Goal: Information Seeking & Learning: Learn about a topic

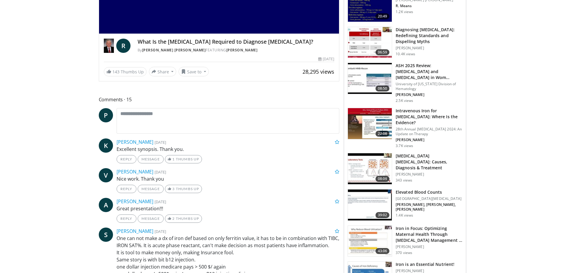
scroll to position [68, 0]
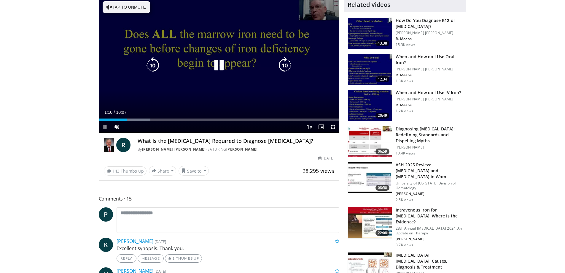
click at [209, 83] on div "10 seconds Tap to unmute" at bounding box center [219, 65] width 240 height 135
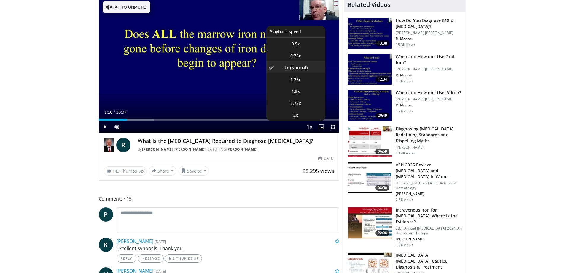
click at [312, 127] on span "Video Player" at bounding box center [309, 127] width 8 height 12
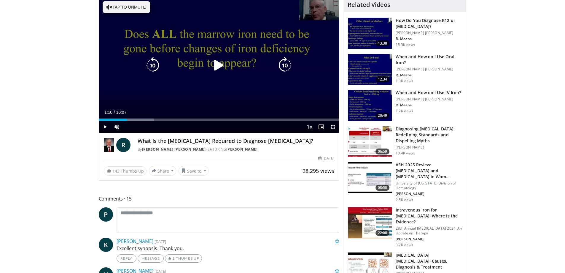
click at [250, 98] on div "10 seconds Tap to unmute" at bounding box center [219, 65] width 240 height 135
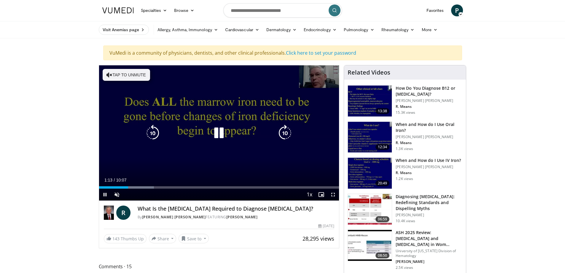
scroll to position [0, 0]
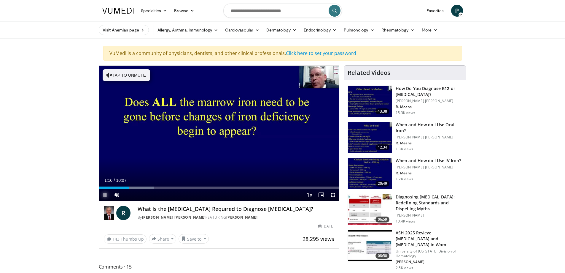
click at [106, 193] on span "Video Player" at bounding box center [105, 195] width 12 height 12
click at [117, 195] on span "Video Player" at bounding box center [117, 195] width 12 height 12
click at [137, 192] on div "79%" at bounding box center [133, 195] width 21 height 12
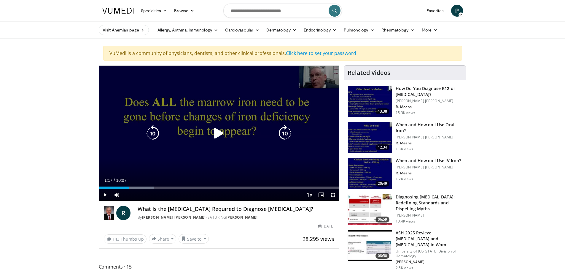
click at [220, 134] on icon "Video Player" at bounding box center [219, 133] width 17 height 17
